Goal: Download file/media

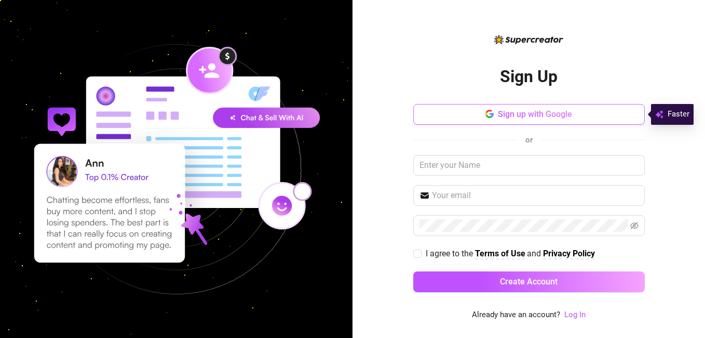
click at [567, 114] on span "Sign up with Google" at bounding box center [535, 114] width 74 height 10
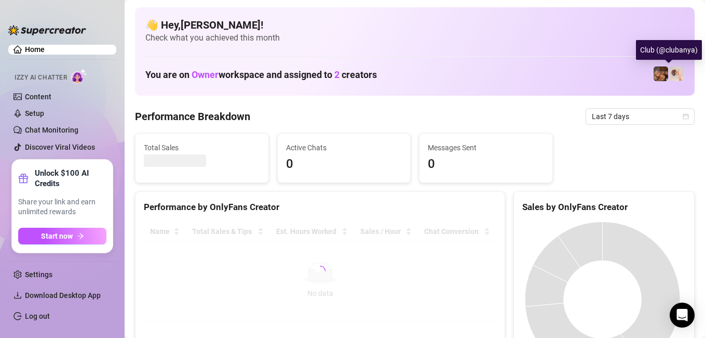
click at [671, 75] on img at bounding box center [676, 73] width 15 height 15
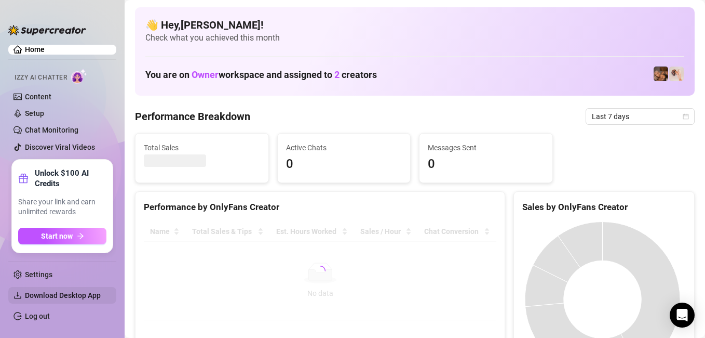
click at [76, 294] on span "Download Desktop App" at bounding box center [63, 295] width 76 height 8
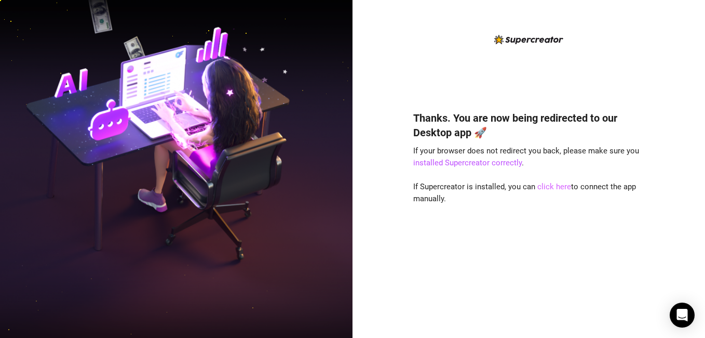
click at [551, 187] on link "click here" at bounding box center [554, 186] width 34 height 9
click at [436, 39] on div "Thanks. You are now being redirected to our Desktop app 🚀 If your browser does …" at bounding box center [529, 177] width 232 height 288
click at [557, 185] on link "click here" at bounding box center [554, 186] width 34 height 9
